Goal: Communication & Community: Answer question/provide support

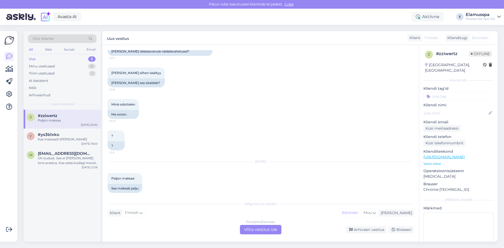
scroll to position [56, 0]
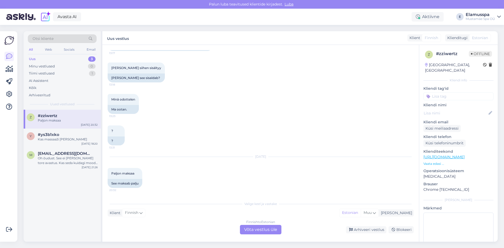
click at [246, 229] on div "Finnish to Estonian Võta vestlus üle" at bounding box center [261, 229] width 42 height 9
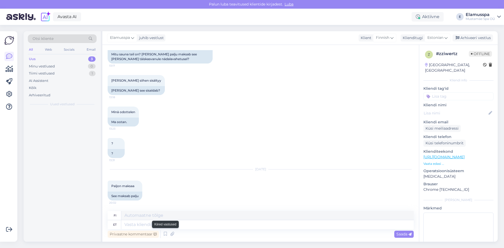
click at [164, 232] on icon at bounding box center [165, 234] width 6 height 8
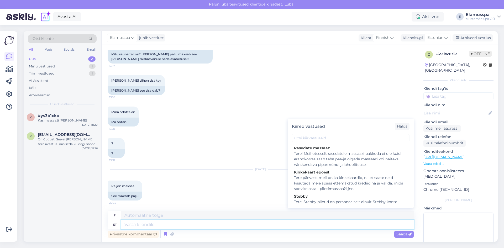
click at [169, 228] on textarea at bounding box center [267, 224] width 293 height 9
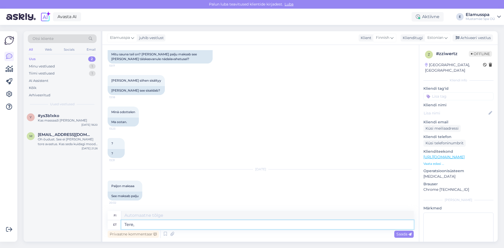
type textarea "Tere, s"
type textarea "Hei,"
type textarea "Tere, saate in"
type textarea "Hei, [PERSON_NAME]"
type textarea "Tere, saate infot le"
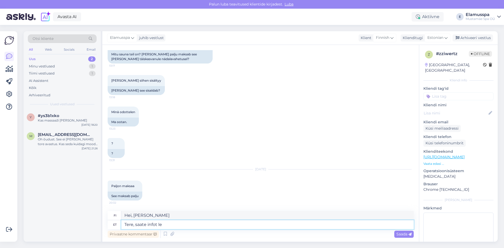
type textarea "Hei, voisitteko antaa minulle tietoja?"
type textarea "Tere, saate infot [PERSON_NAME] s"
type textarea "Hei, tietoa löytyy"
type textarea "Tere, saate infot [PERSON_NAME] siin"
type textarea "Hei, löydät tietoa täältä"
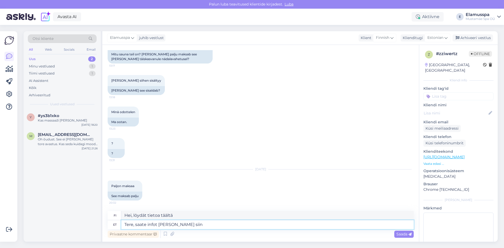
paste textarea "[URL][DOMAIN_NAME]"
type textarea "Tere, saate infot [PERSON_NAME] siin [URL][DOMAIN_NAME]"
type textarea "Hei, löydät tietoa täältä [URL][DOMAIN_NAME]"
click at [319, 227] on textarea "Tere, saate infot [PERSON_NAME] siin [URL][DOMAIN_NAME]" at bounding box center [267, 224] width 293 height 9
type textarea "Tere, saate infot [PERSON_NAME] siin [URL][DOMAIN_NAME]"
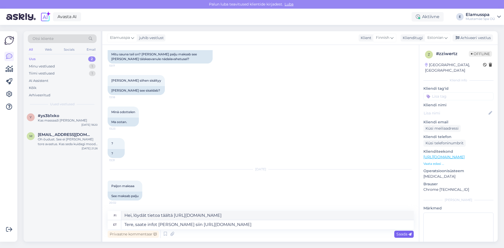
click at [405, 233] on span "Saada" at bounding box center [404, 234] width 15 height 5
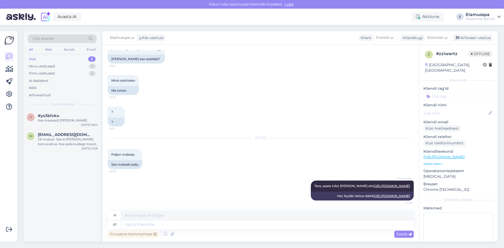
drag, startPoint x: 471, startPoint y: 39, endPoint x: 408, endPoint y: 50, distance: 64.5
click at [471, 39] on div "Arhiveeri vestlus" at bounding box center [473, 37] width 40 height 7
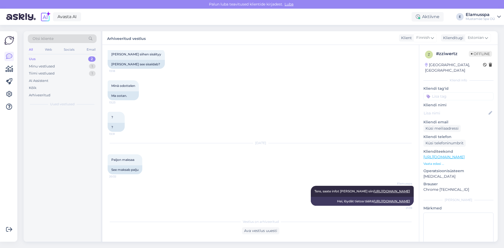
scroll to position [75, 0]
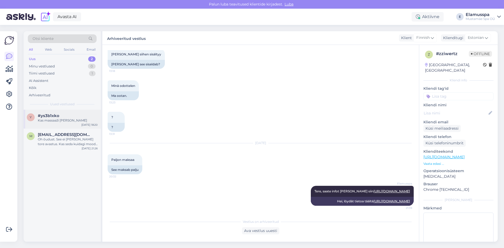
click at [52, 120] on div "Kas massaaži [PERSON_NAME]" at bounding box center [68, 120] width 60 height 5
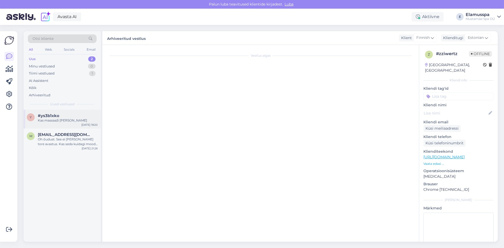
scroll to position [0, 0]
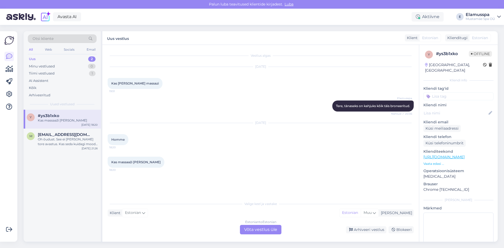
click at [257, 229] on div "Estonian to Estonian Võta vestlus üle" at bounding box center [261, 229] width 42 height 9
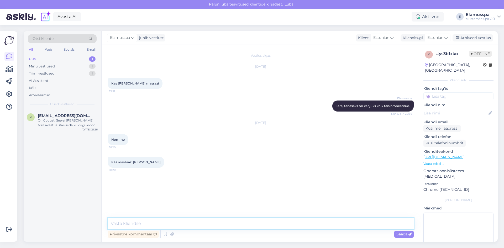
click at [201, 225] on textarea at bounding box center [261, 223] width 306 height 11
type textarea "Tere, [PERSON_NAME] kahjuks ei saa. Mis massaazi homme [DEMOGRAPHIC_DATA]?"
click at [411, 235] on icon at bounding box center [410, 234] width 3 height 3
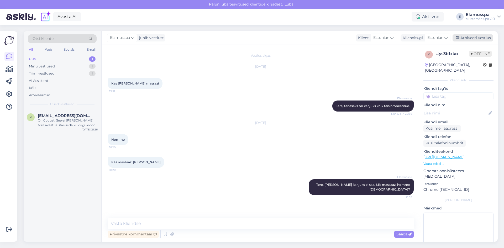
click at [468, 37] on div "Arhiveeri vestlus" at bounding box center [473, 37] width 40 height 7
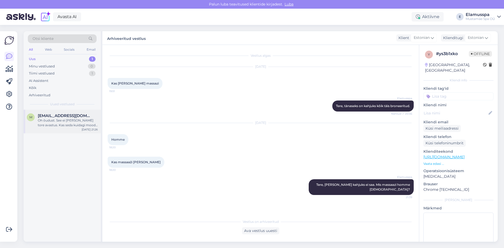
click at [44, 121] on div "Oh õudust. See ei [PERSON_NAME] tore avastus. Kas seda kuidagi moodi on ehk või…" at bounding box center [68, 122] width 60 height 9
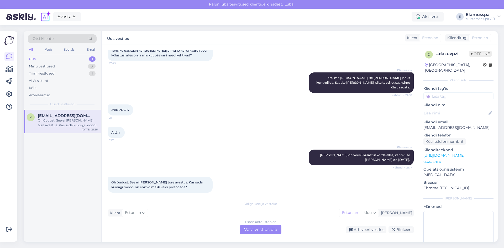
click at [260, 180] on div "Oh õudust. See ei [PERSON_NAME] tore avastus. Kas seda kuidagi moodi on ehk või…" at bounding box center [261, 184] width 306 height 27
